Goal: Find contact information: Find contact information

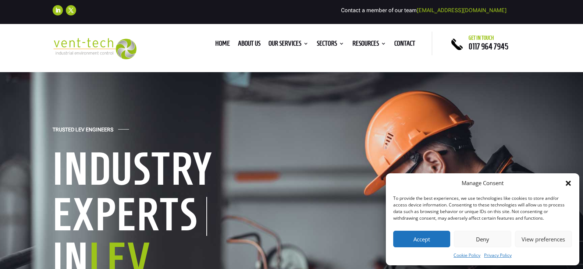
click at [435, 239] on button "Accept" at bounding box center [421, 239] width 57 height 17
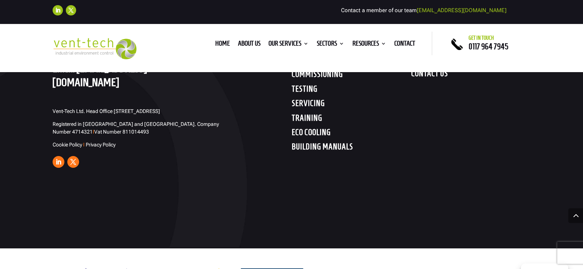
scroll to position [3703, 0]
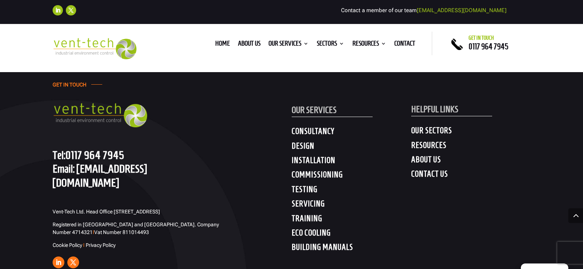
drag, startPoint x: 132, startPoint y: 202, endPoint x: 125, endPoint y: 207, distance: 8.6
click at [131, 208] on p "Vent-Tech Ltd. Head Office [STREET_ADDRESS]" at bounding box center [140, 214] width 175 height 13
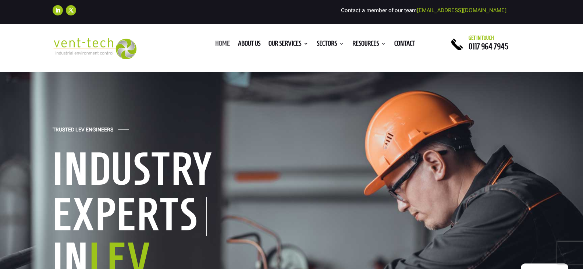
click at [217, 45] on link "Home" at bounding box center [222, 45] width 15 height 8
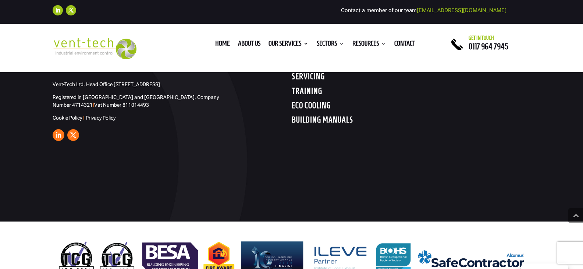
scroll to position [3813, 0]
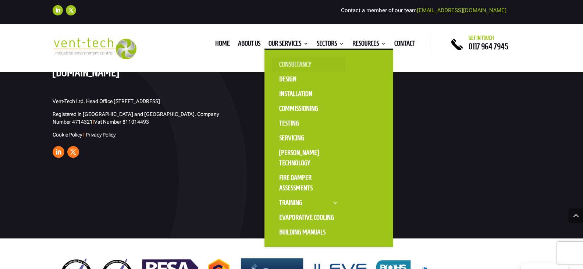
click at [286, 65] on link "Consultancy" at bounding box center [309, 64] width 74 height 15
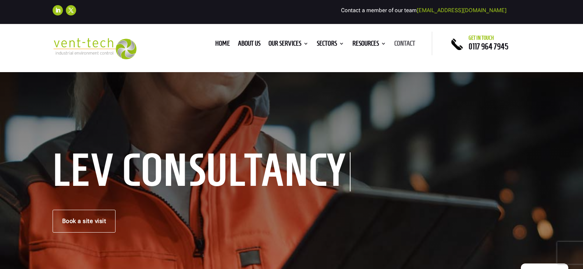
click at [408, 41] on link "Contact" at bounding box center [404, 45] width 21 height 8
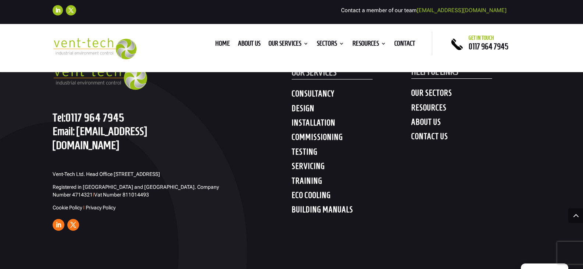
scroll to position [1047, 0]
